Goal: Transaction & Acquisition: Book appointment/travel/reservation

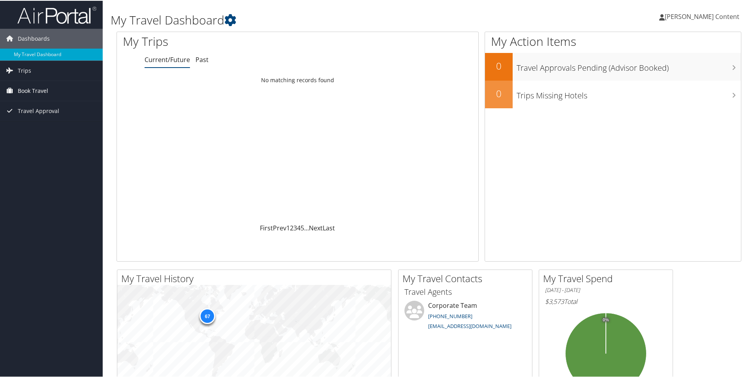
click at [43, 89] on span "Book Travel" at bounding box center [33, 90] width 30 height 20
